Goal: Task Accomplishment & Management: Use online tool/utility

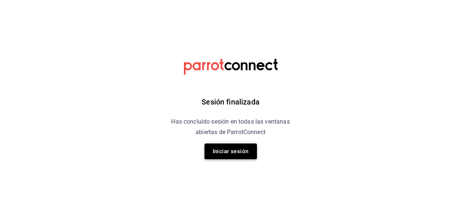
click at [236, 154] on button "Iniciar sesión" at bounding box center [231, 151] width 52 height 16
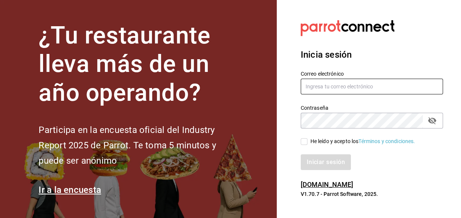
type input "eriick1017@gmail.com"
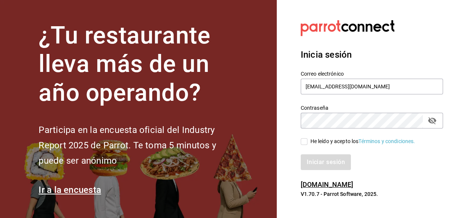
click at [302, 142] on input "He leído y acepto los Términos y condiciones." at bounding box center [304, 141] width 7 height 7
checkbox input "true"
click at [322, 159] on button "Iniciar sesión" at bounding box center [326, 162] width 51 height 16
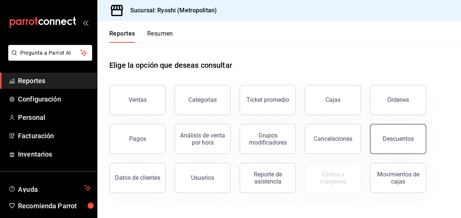
click at [390, 148] on button "Descuentos" at bounding box center [398, 139] width 56 height 30
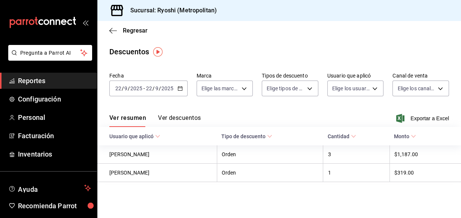
click at [179, 88] on \(Stroke\) "button" at bounding box center [180, 88] width 4 height 0
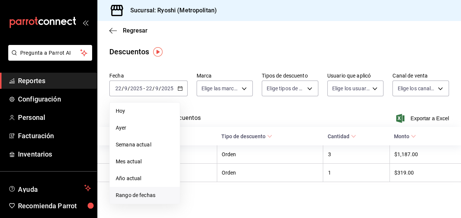
click at [137, 193] on span "Rango de fechas" at bounding box center [145, 195] width 58 height 8
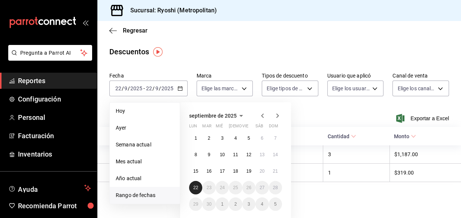
click at [197, 190] on button "22" at bounding box center [195, 187] width 13 height 13
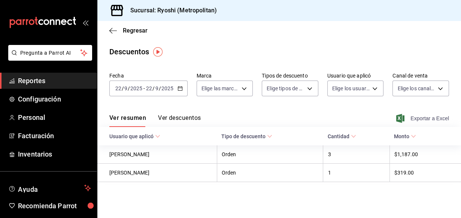
click at [415, 118] on span "Exportar a Excel" at bounding box center [423, 118] width 51 height 9
